Goal: Task Accomplishment & Management: Manage account settings

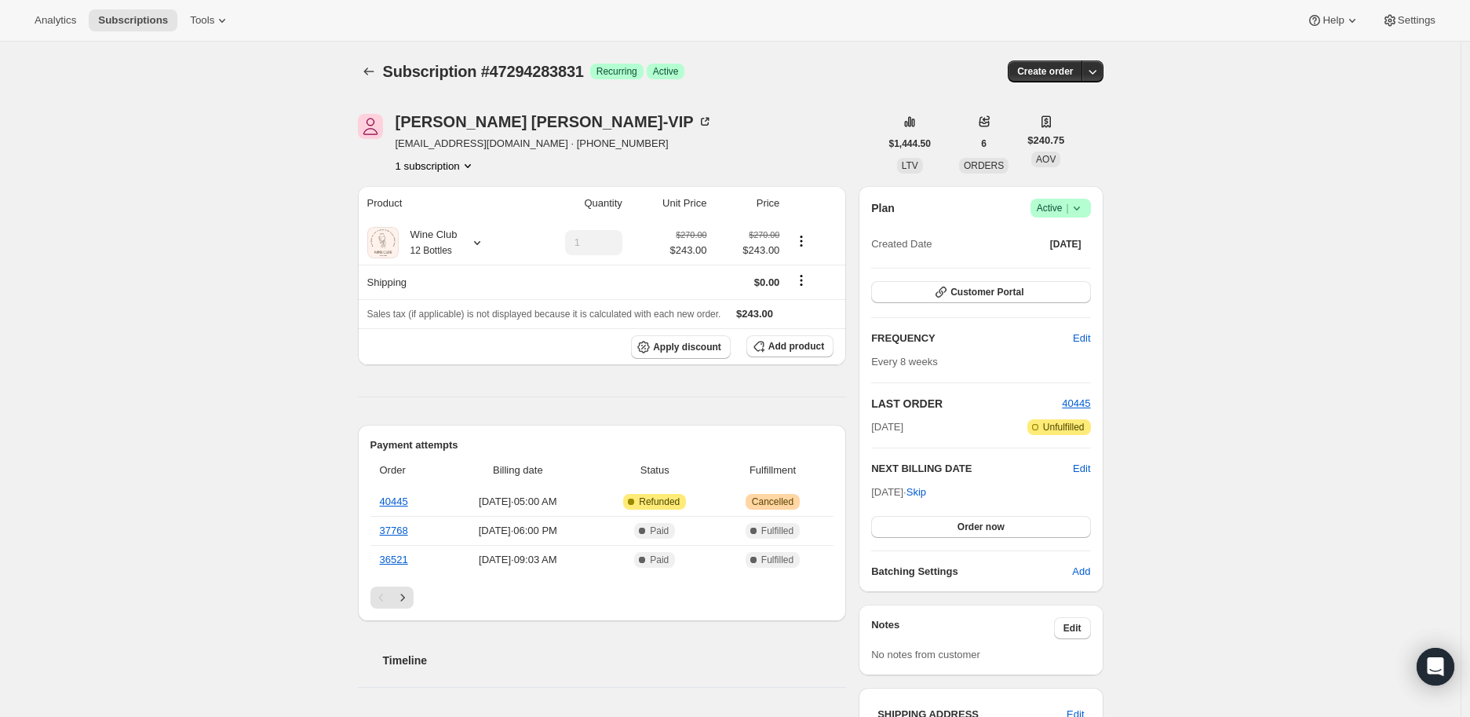
click at [1085, 203] on icon at bounding box center [1077, 208] width 16 height 16
click at [1062, 261] on span "Cancel subscription" at bounding box center [1065, 265] width 89 height 12
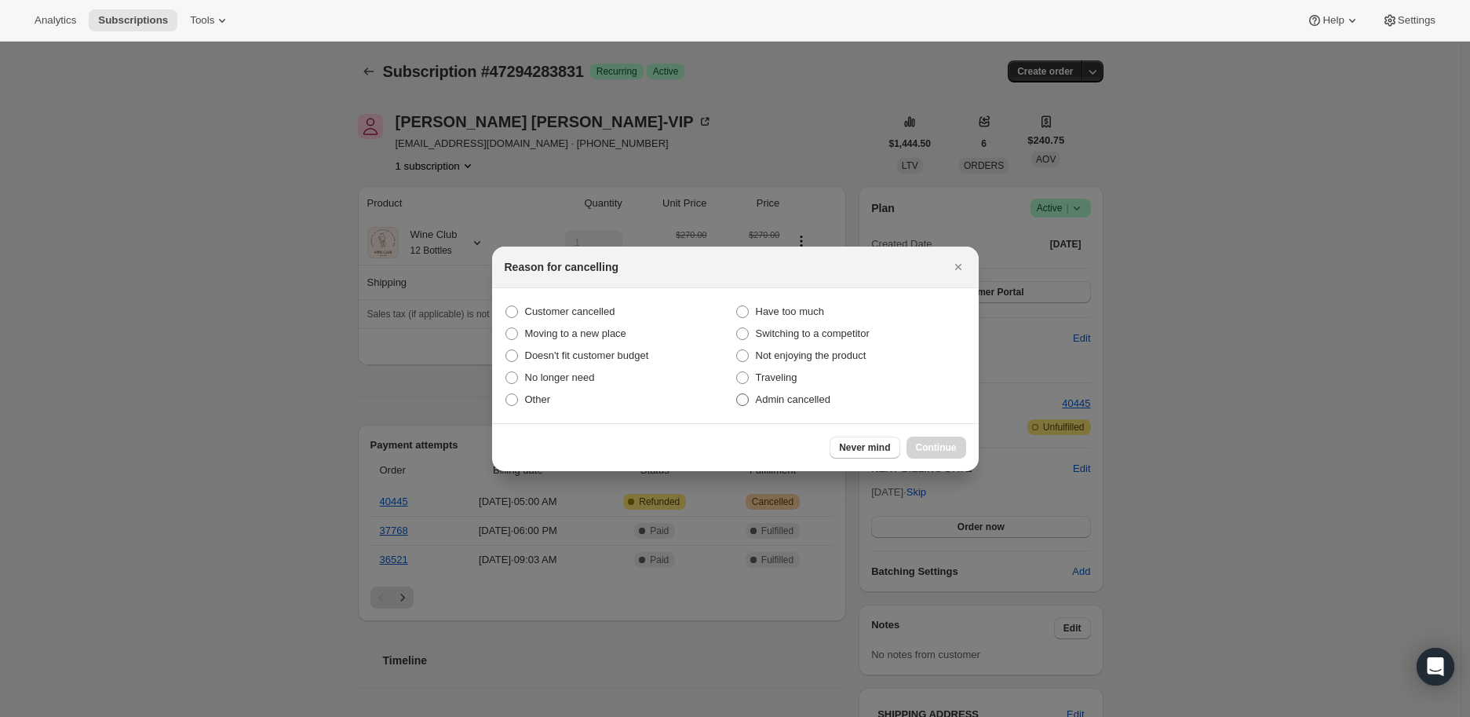
click at [736, 403] on span ":rbl:" at bounding box center [742, 399] width 13 height 13
click at [736, 394] on input "Admin cancelled" at bounding box center [736, 393] width 1 height 1
radio input "true"
click at [923, 443] on span "Continue" at bounding box center [936, 447] width 41 height 13
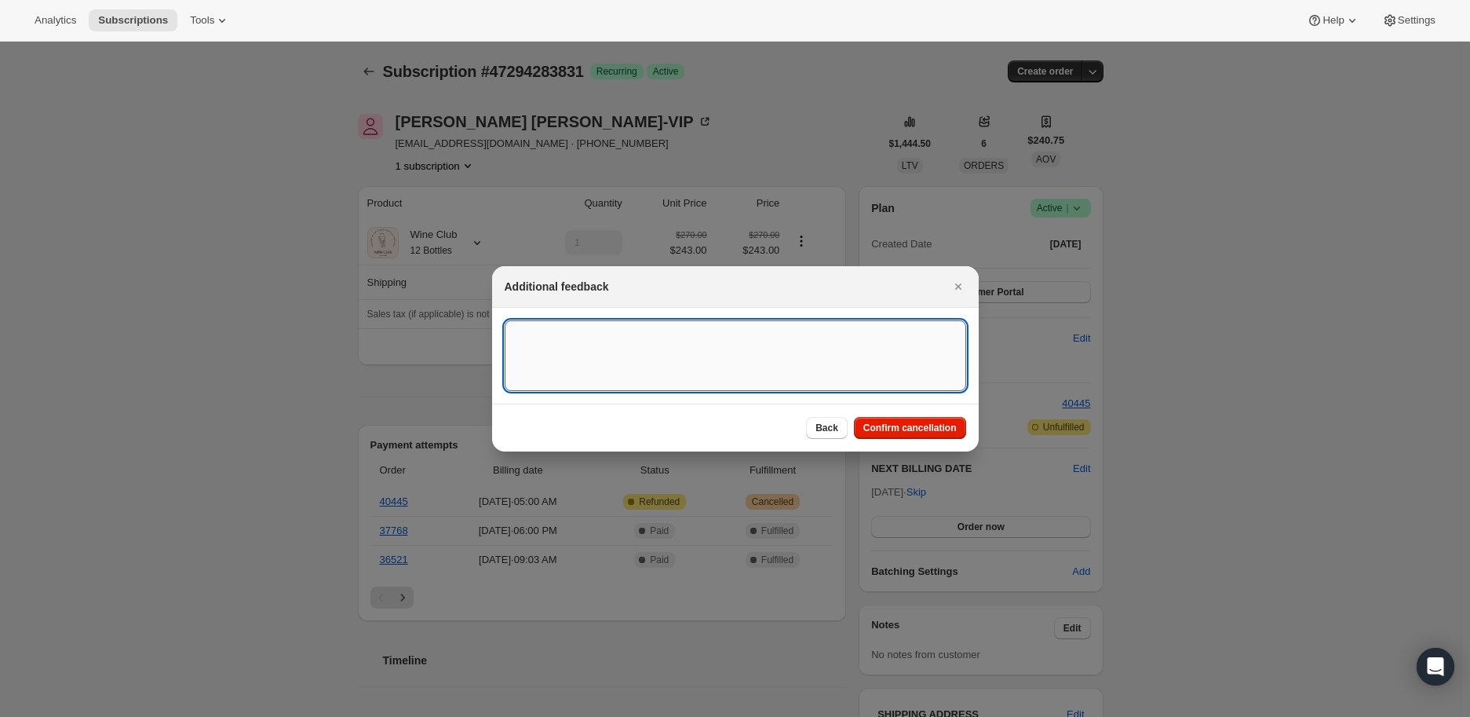
click at [532, 338] on textarea ":rbl:" at bounding box center [736, 355] width 462 height 71
paste textarea "We have a club order that is scheduled to ship tomorrow, and I needed to cancel…"
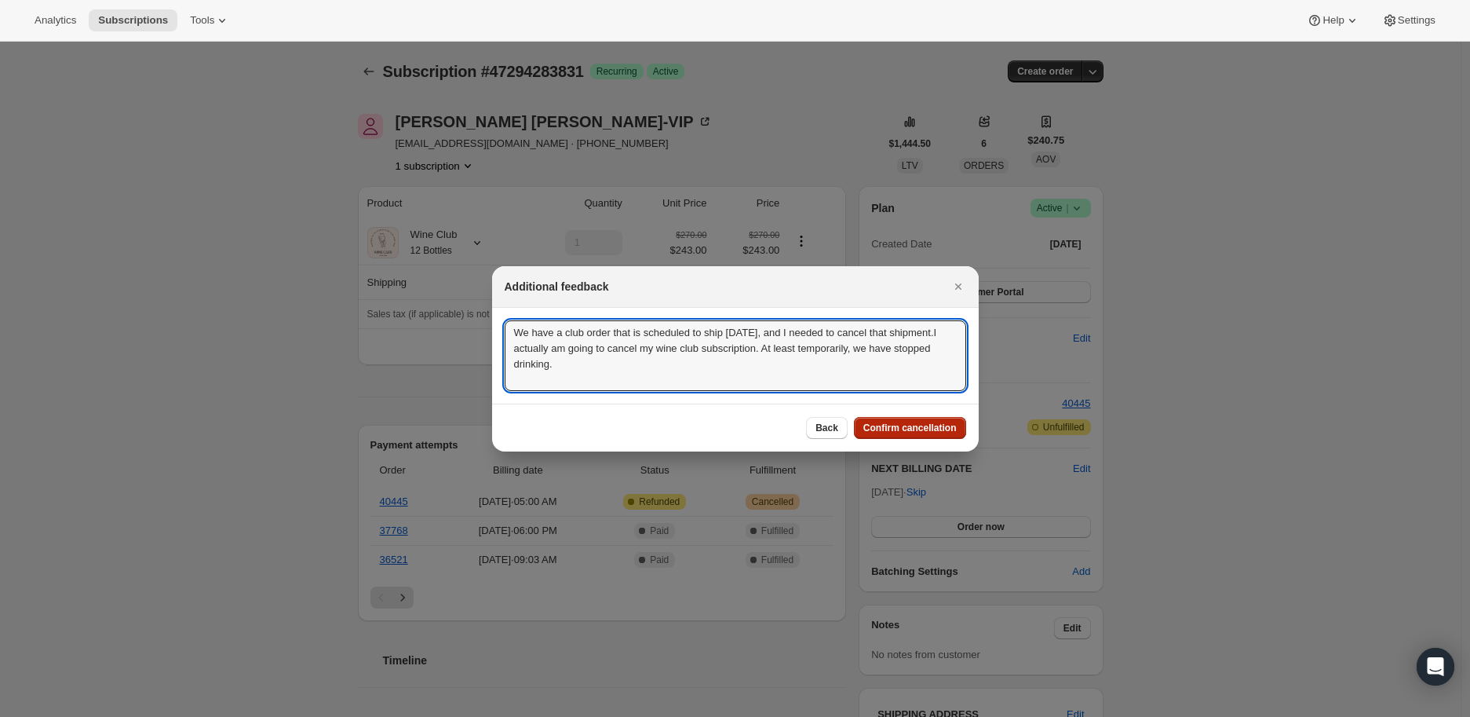
type textarea "We have a club order that is scheduled to ship tomorrow, and I needed to cancel…"
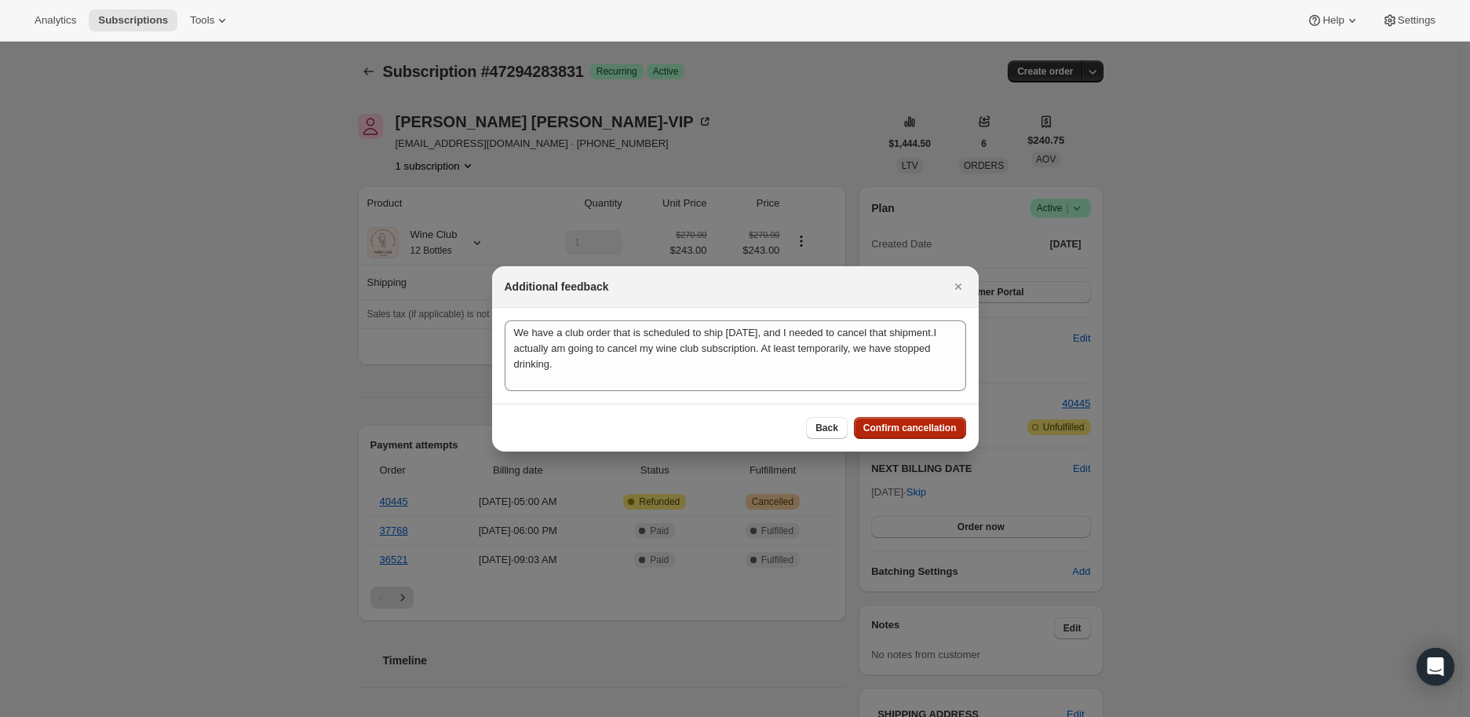
click at [911, 425] on span "Confirm cancellation" at bounding box center [909, 428] width 93 height 13
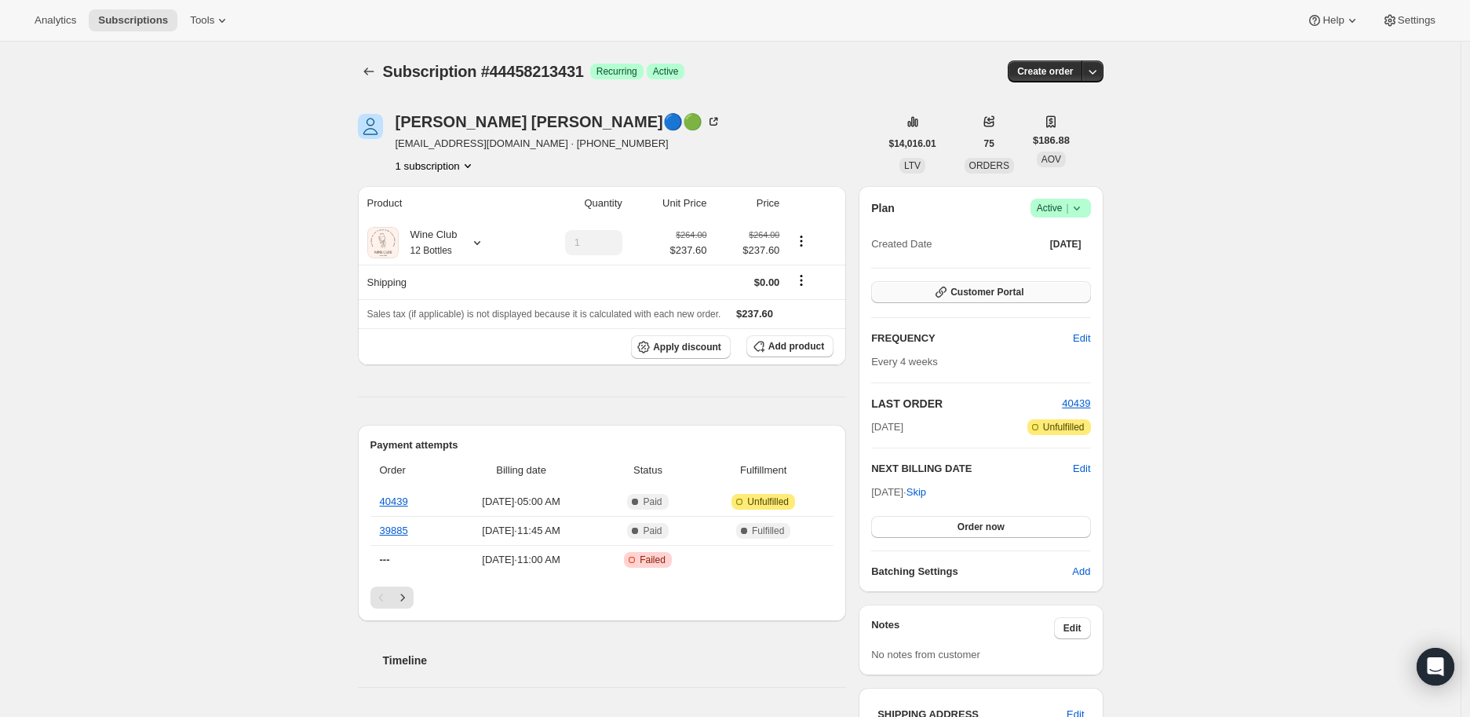
click at [994, 289] on span "Customer Portal" at bounding box center [987, 292] width 73 height 13
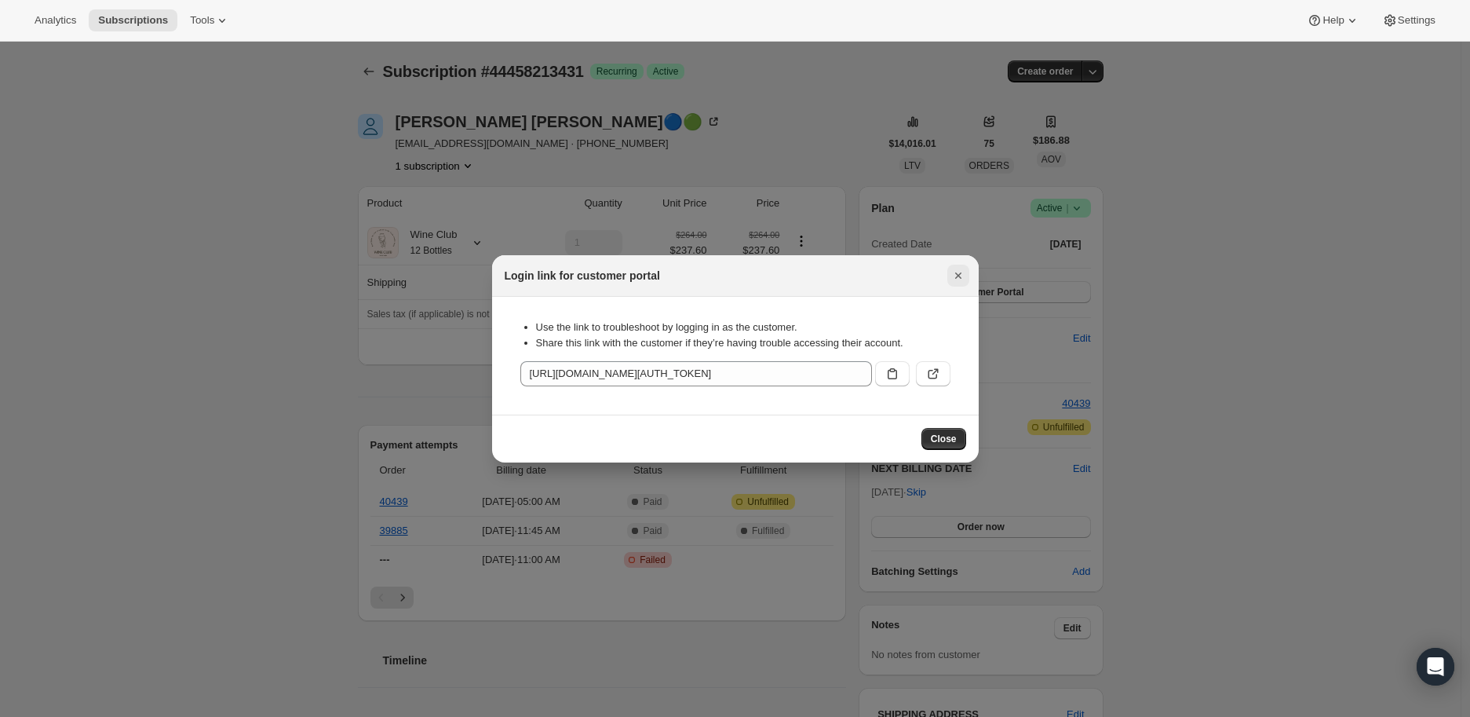
click at [958, 276] on icon "Close" at bounding box center [959, 276] width 16 height 16
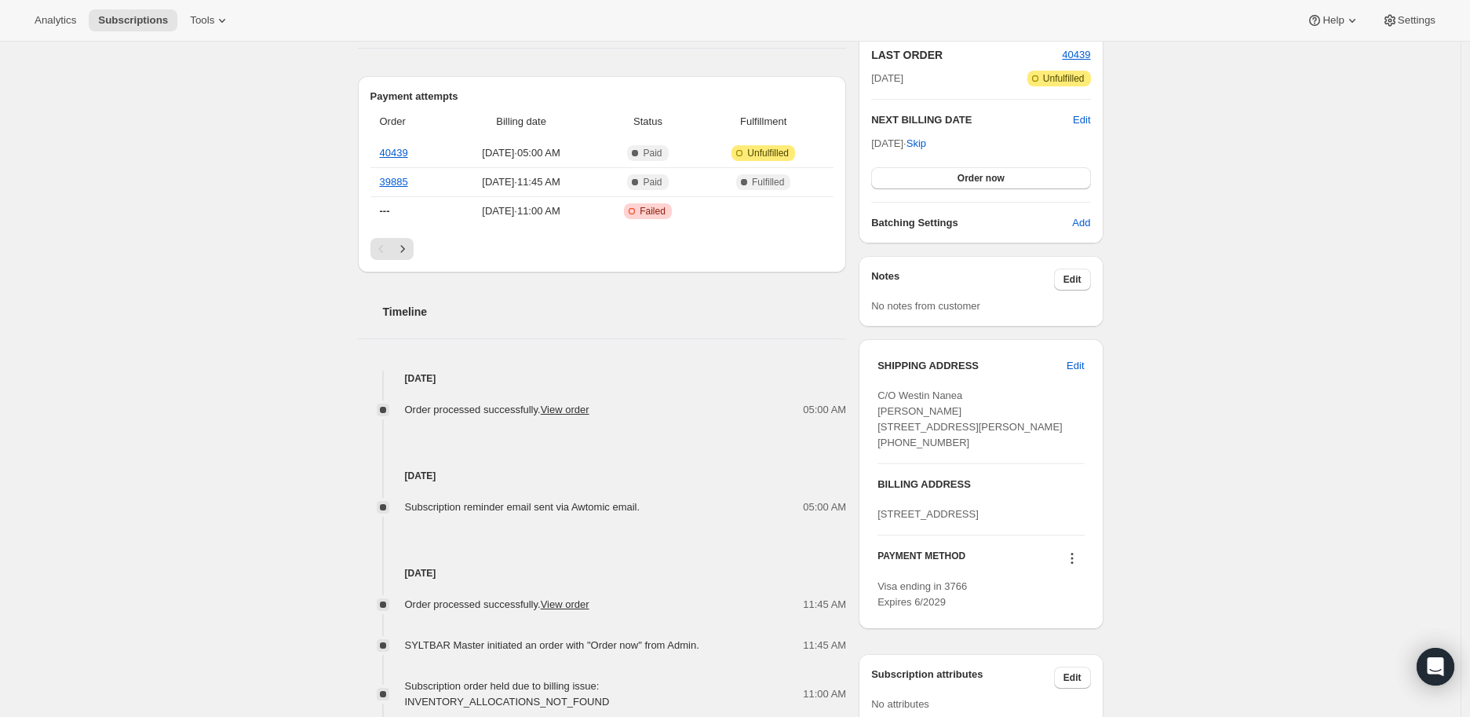
scroll to position [87, 0]
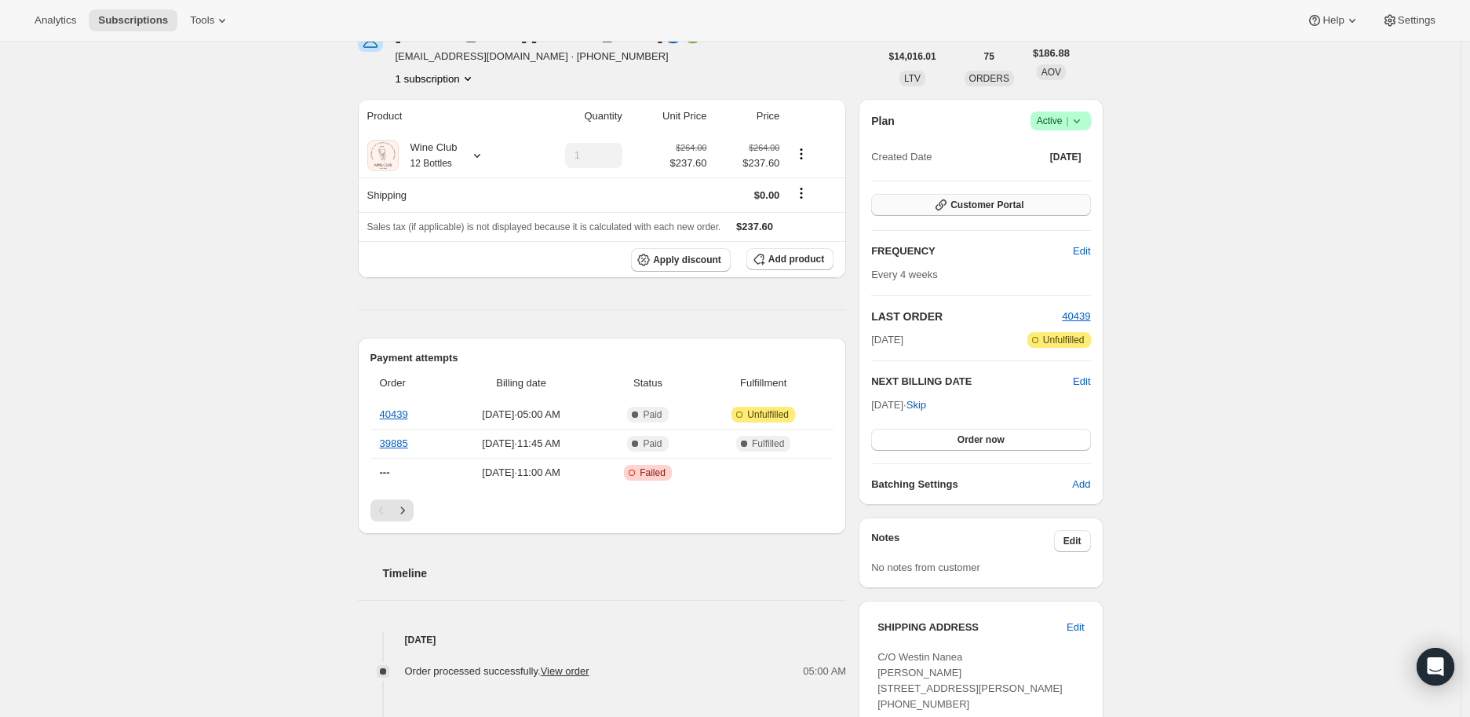
click at [984, 206] on span "Customer Portal" at bounding box center [987, 205] width 73 height 13
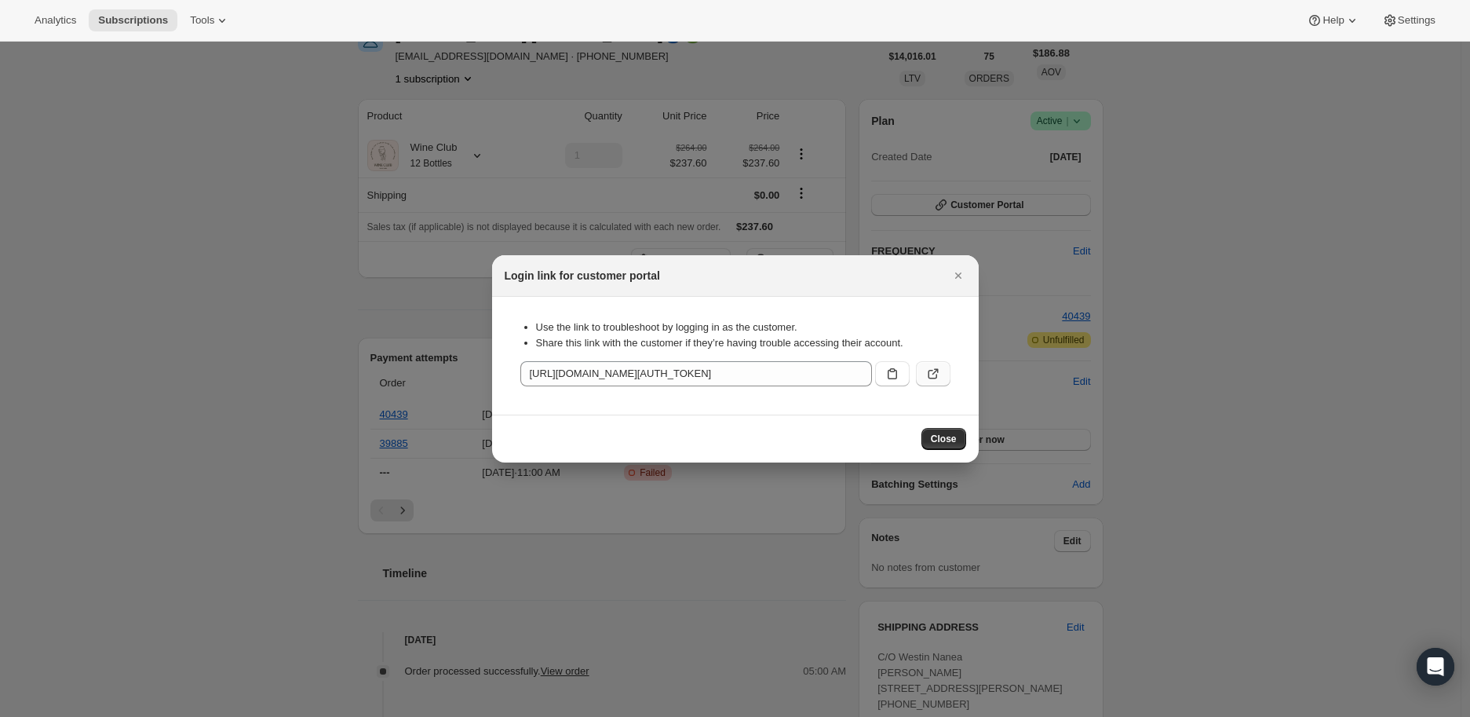
click at [934, 370] on icon ":rc1:" at bounding box center [933, 374] width 16 height 16
click at [959, 278] on icon "Close" at bounding box center [959, 276] width 16 height 16
